Goal: Contribute content

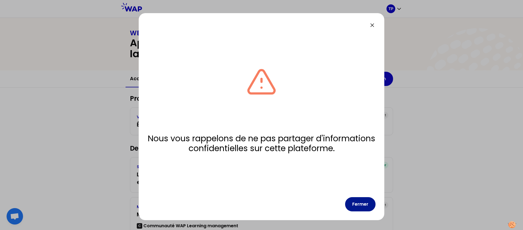
click at [359, 200] on button "Fermer" at bounding box center [360, 204] width 30 height 14
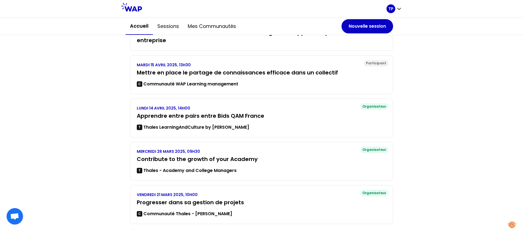
scroll to position [142, 0]
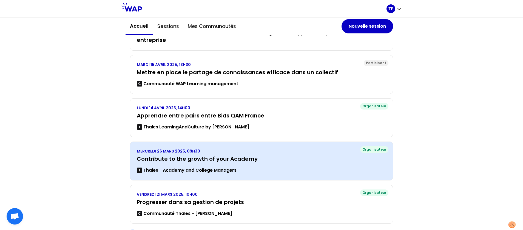
click at [320, 156] on h3 "Contribute to the growth of your Academy" at bounding box center [261, 159] width 249 height 8
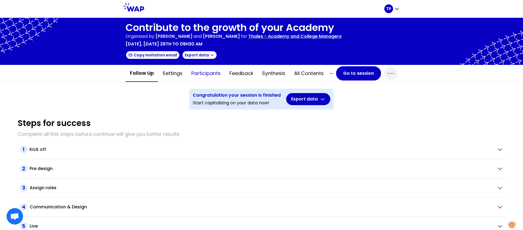
click at [201, 73] on button "Participants" at bounding box center [206, 73] width 38 height 16
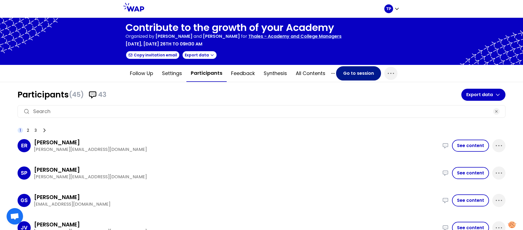
click at [357, 75] on button "Go to session" at bounding box center [358, 73] width 45 height 14
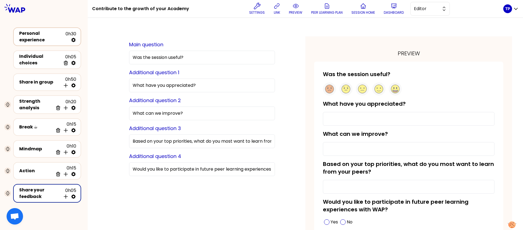
click at [48, 35] on div "Personal experience" at bounding box center [42, 36] width 46 height 13
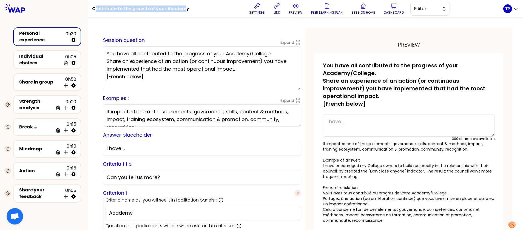
drag, startPoint x: 100, startPoint y: 6, endPoint x: 190, endPoint y: 10, distance: 89.9
click at [189, 10] on h1 "Contribute to the growth of your Academy" at bounding box center [140, 9] width 97 height 18
drag, startPoint x: 192, startPoint y: 10, endPoint x: 101, endPoint y: 3, distance: 91.5
click at [101, 3] on h1 "Contribute to the growth of your Academy" at bounding box center [140, 9] width 97 height 18
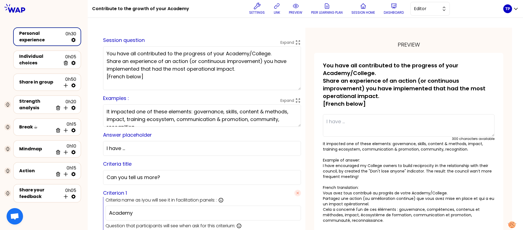
click at [99, 5] on h1 "Contribute to the growth of your Academy" at bounding box center [140, 9] width 97 height 18
drag, startPoint x: 99, startPoint y: 7, endPoint x: 193, endPoint y: 11, distance: 93.8
click at [193, 11] on div "Contribute to the growth of your Academy Settings link preview Peer learning pl…" at bounding box center [297, 9] width 411 height 18
copy h1 "Contribute to the growth of your Academy"
drag, startPoint x: 256, startPoint y: 70, endPoint x: 112, endPoint y: 55, distance: 144.1
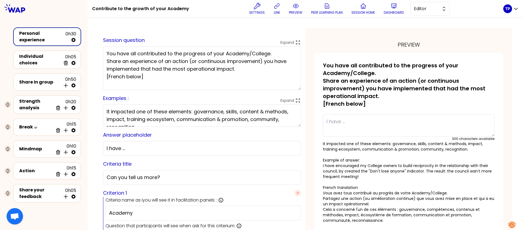
click at [112, 55] on textarea "You have all contributed to the progress of your Academy/College. Share an expe…" at bounding box center [202, 68] width 198 height 44
click at [43, 36] on div "Personal experience" at bounding box center [42, 36] width 46 height 13
click at [55, 37] on div "Personal experience" at bounding box center [42, 36] width 46 height 13
click at [433, 12] on span "Editor" at bounding box center [426, 8] width 25 height 7
click at [433, 32] on span "Facilitator" at bounding box center [433, 31] width 24 height 7
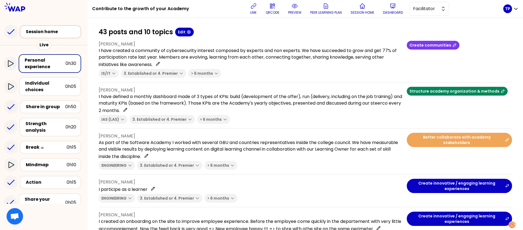
click at [64, 30] on div "Session home" at bounding box center [52, 31] width 53 height 7
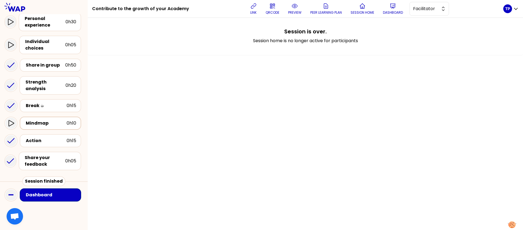
scroll to position [0, 0]
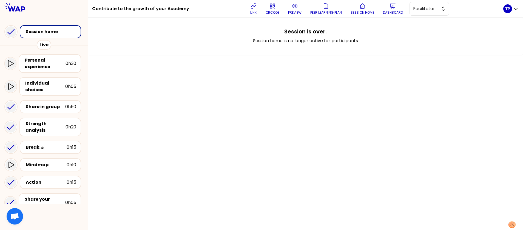
click at [32, 29] on div "Session home" at bounding box center [52, 31] width 53 height 7
click at [431, 10] on span "Facilitator" at bounding box center [425, 8] width 25 height 7
click at [430, 23] on span "Editor" at bounding box center [433, 22] width 24 height 7
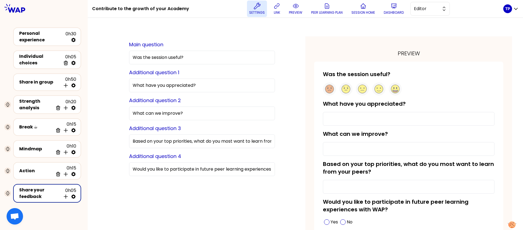
click at [261, 14] on p "Settings" at bounding box center [257, 12] width 16 height 4
